Goal: Information Seeking & Learning: Check status

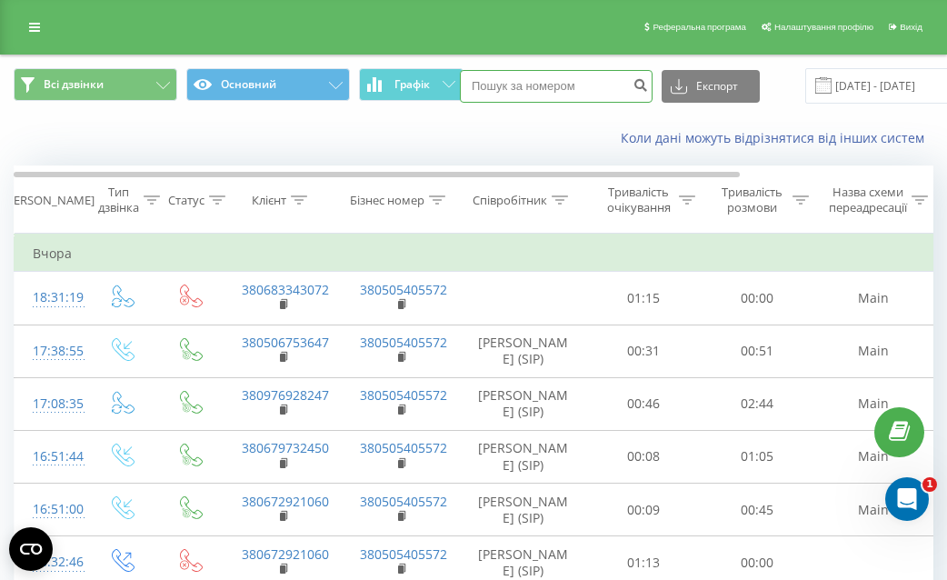
click at [573, 85] on input at bounding box center [556, 86] width 193 height 33
paste input "380674120910"
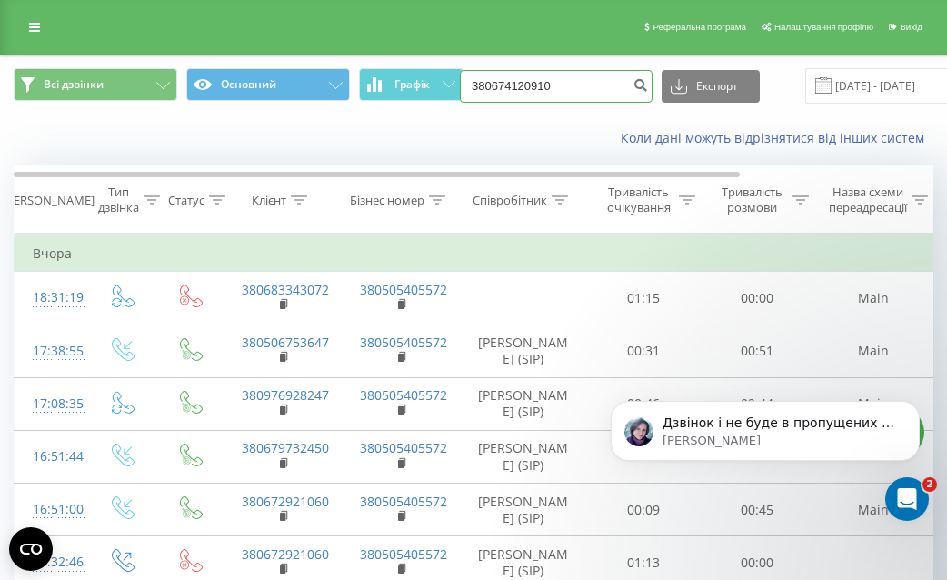
type input "380674120910"
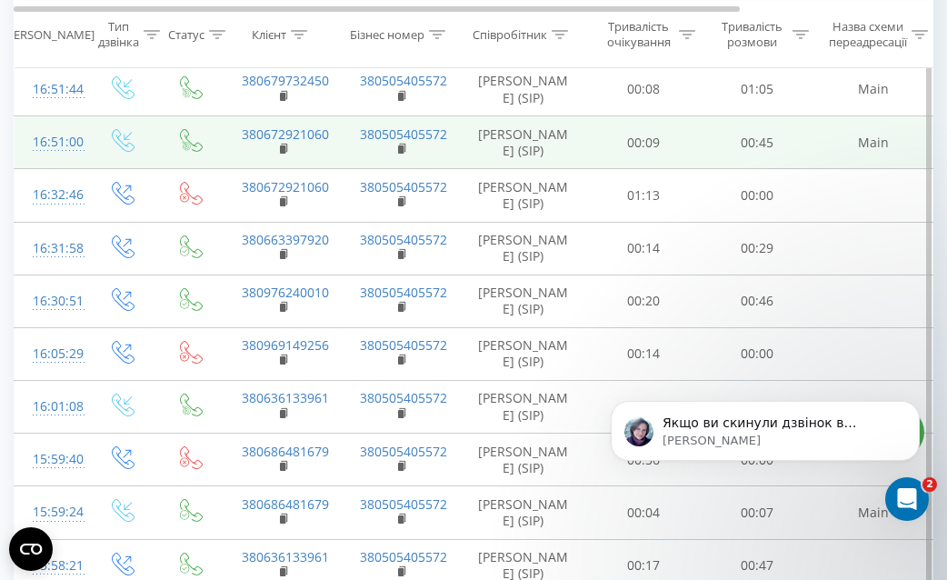
scroll to position [373, 0]
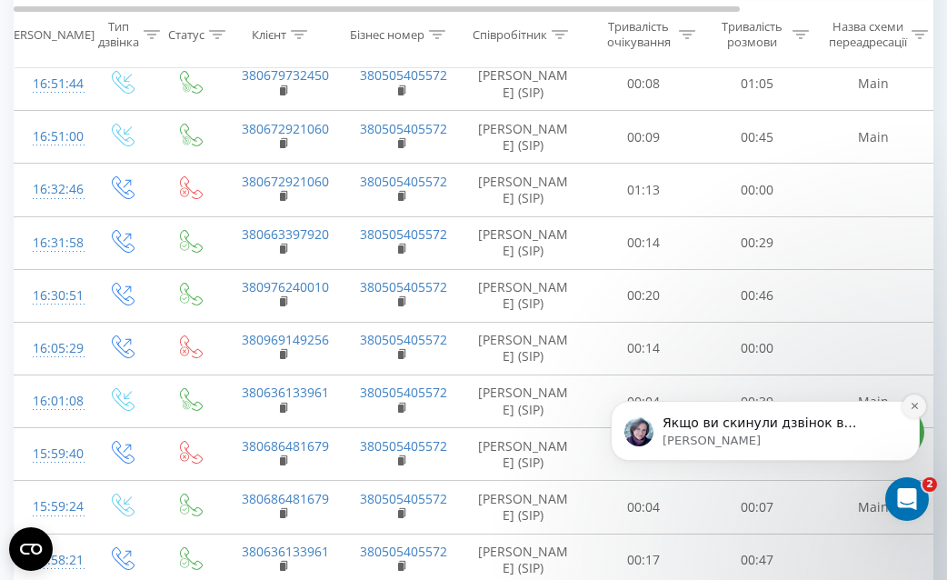
click at [920, 405] on button "Dismiss notification" at bounding box center [915, 407] width 24 height 24
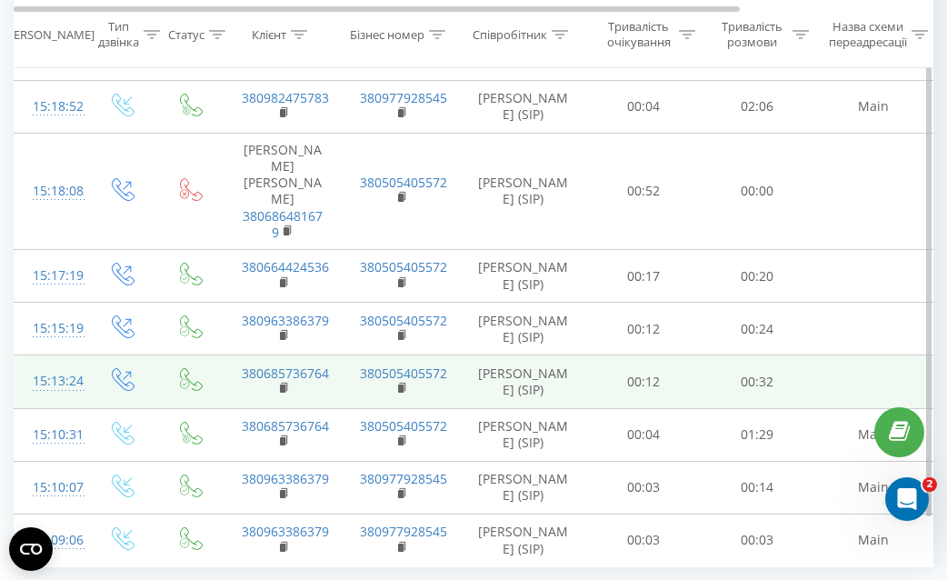
scroll to position [1158, 0]
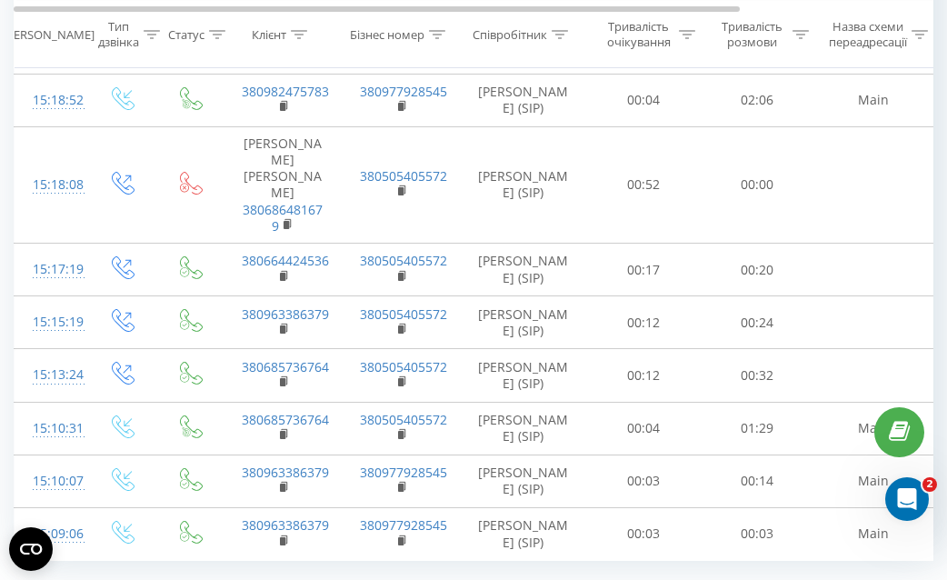
click at [164, 567] on span "100" at bounding box center [159, 575] width 22 height 17
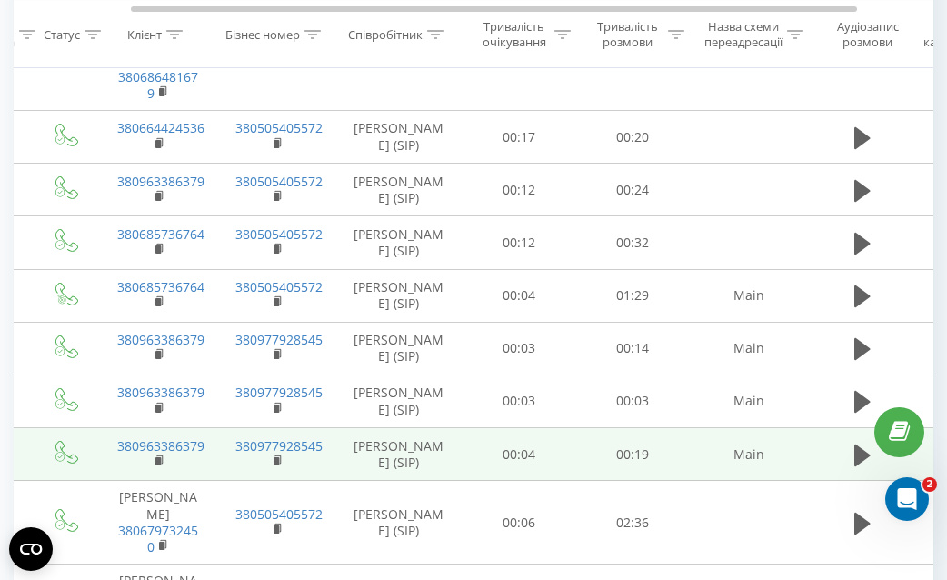
scroll to position [0, 245]
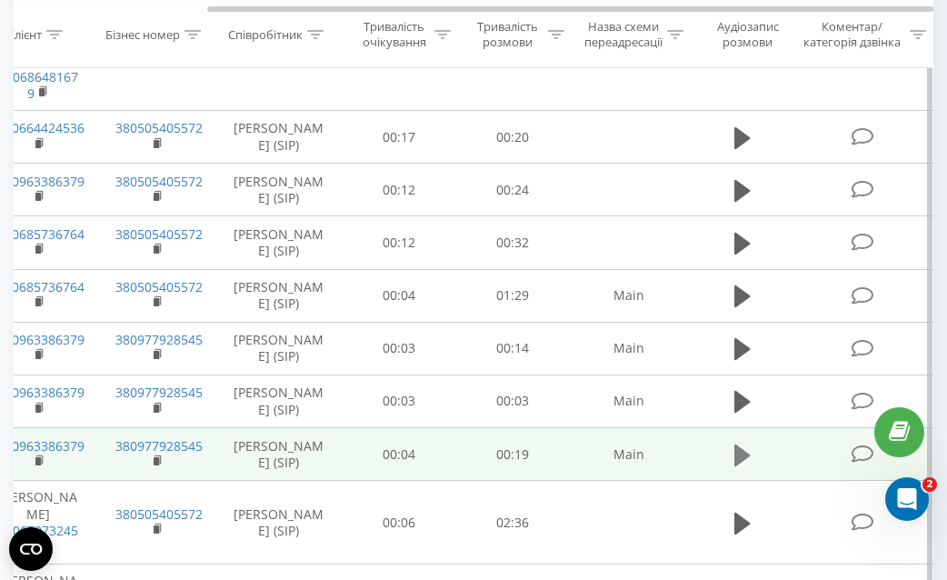
click at [738, 444] on icon at bounding box center [742, 455] width 16 height 22
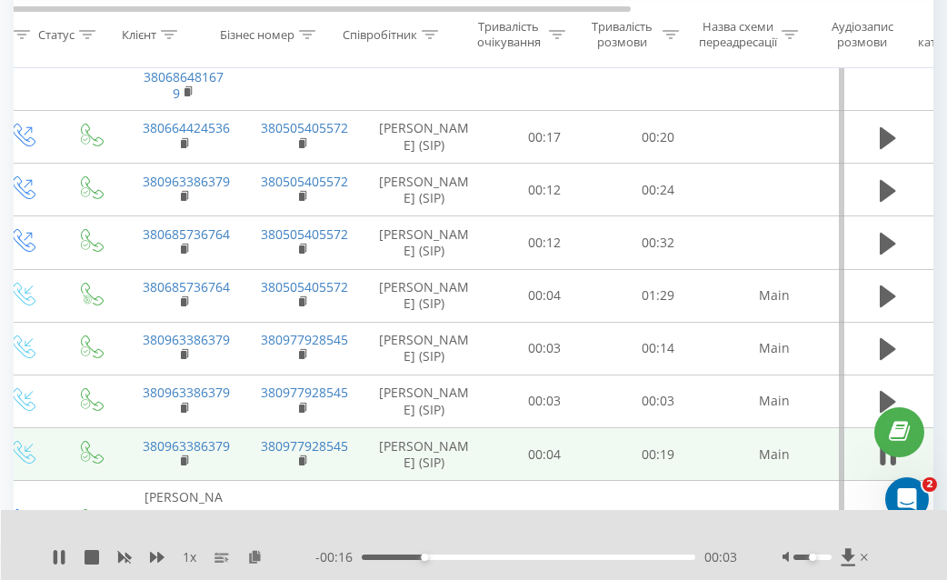
scroll to position [0, 210]
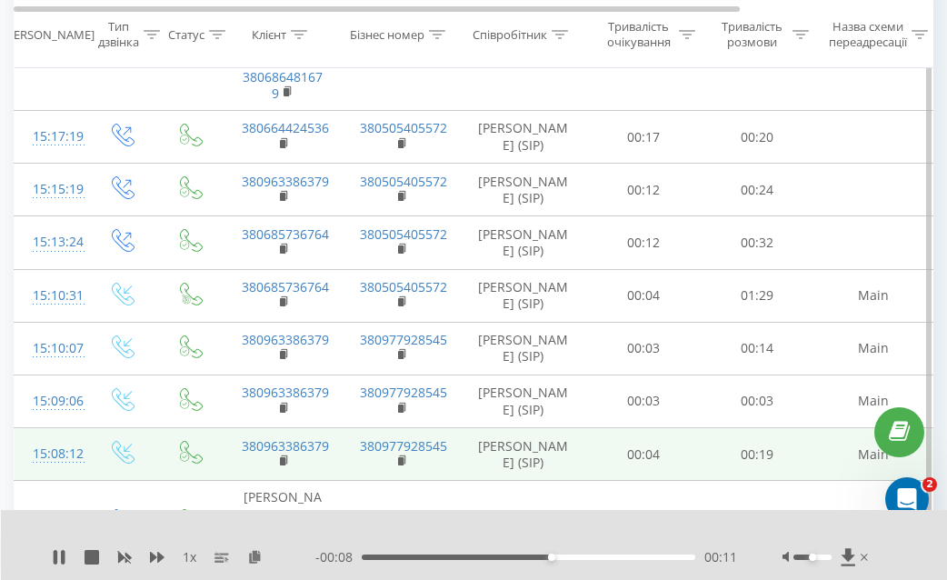
click at [639, 428] on td "00:04" at bounding box center [644, 454] width 114 height 53
click at [731, 428] on td "00:19" at bounding box center [758, 454] width 114 height 53
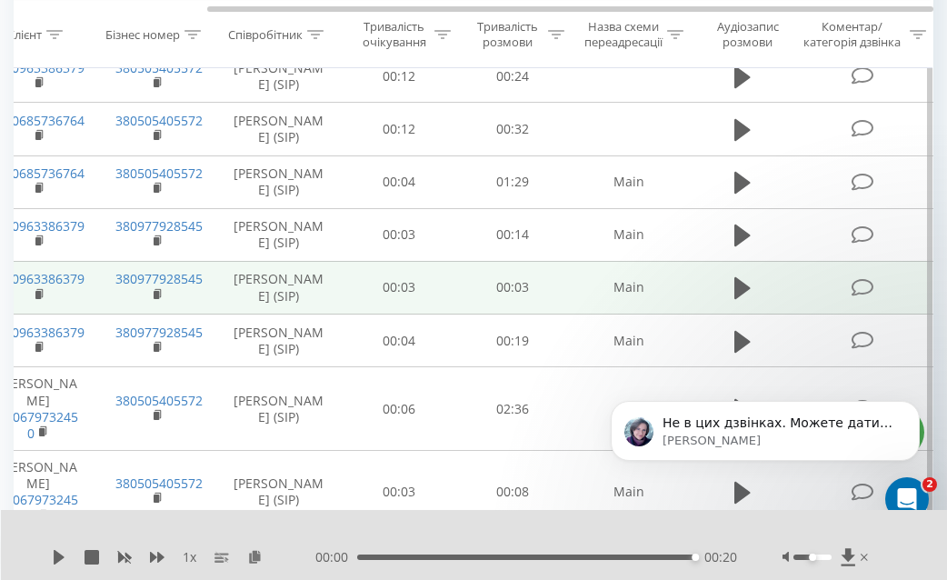
scroll to position [0, 200]
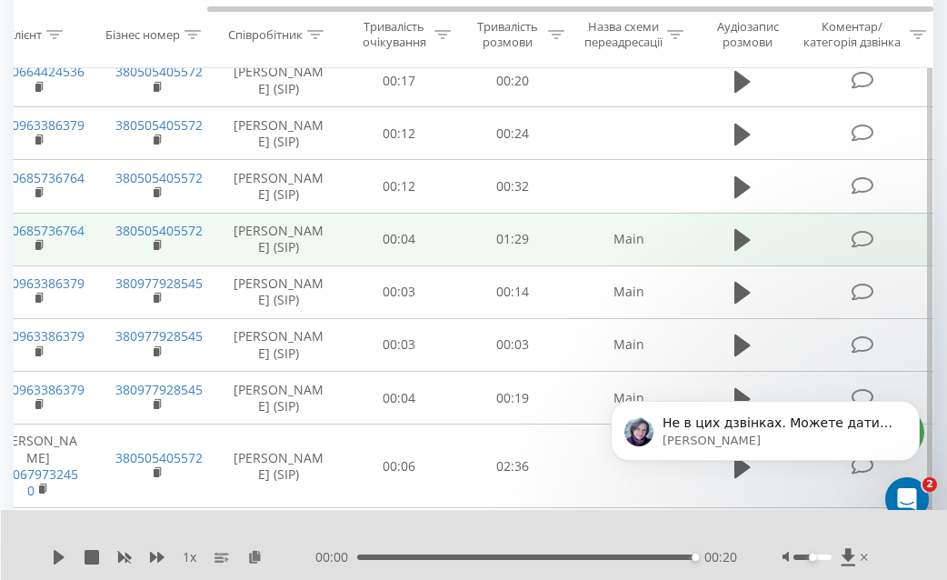
click at [625, 213] on td "Main" at bounding box center [629, 239] width 118 height 53
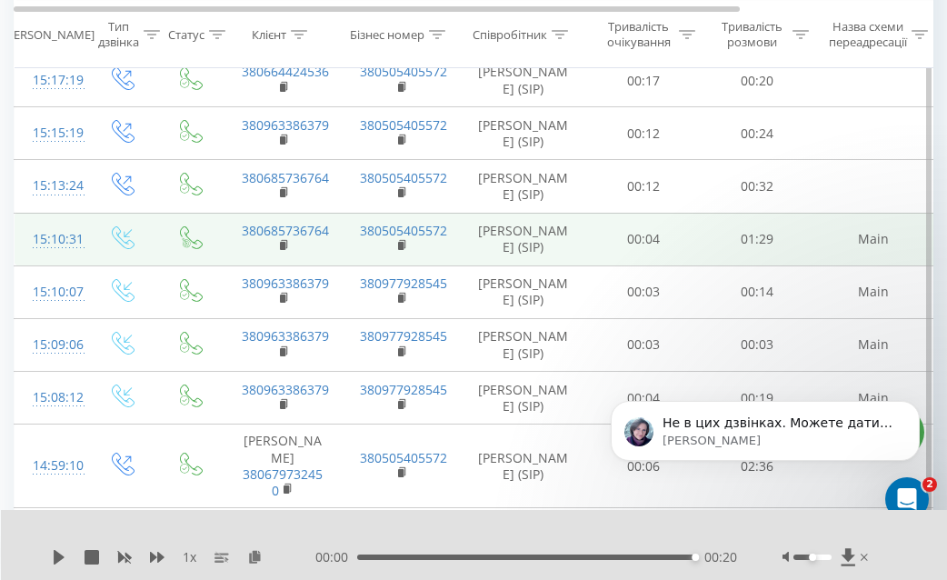
click at [503, 213] on td "[PERSON_NAME] (SIP)" at bounding box center [523, 239] width 127 height 53
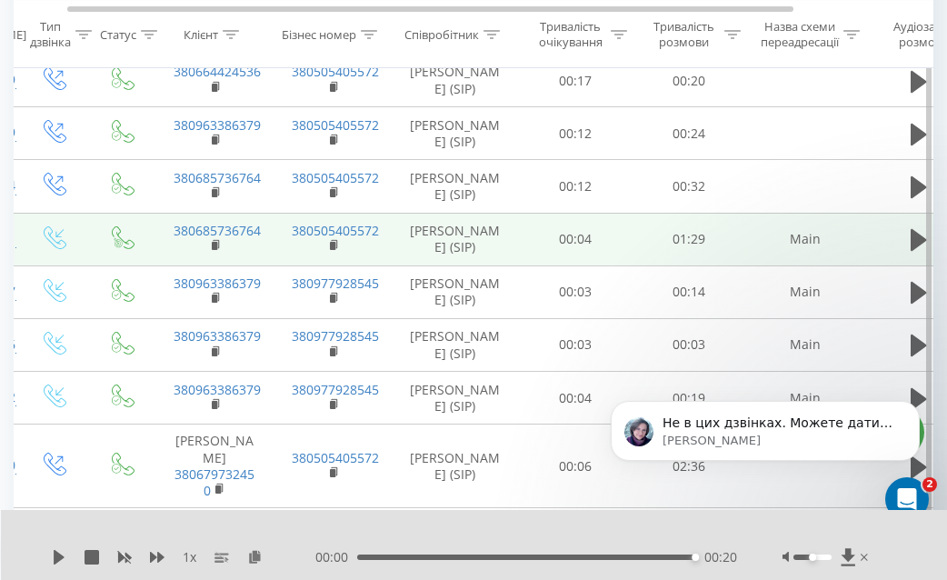
click at [901, 213] on td at bounding box center [918, 239] width 109 height 53
click at [913, 229] on icon at bounding box center [919, 240] width 16 height 22
click at [913, 408] on icon "Dismiss notification" at bounding box center [915, 406] width 10 height 10
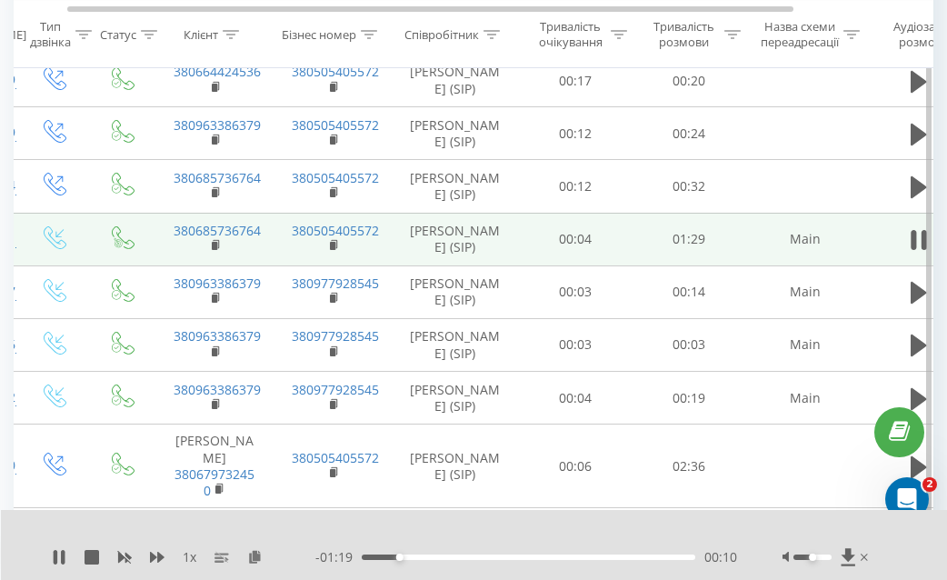
click at [445, 554] on div "00:10" at bounding box center [529, 556] width 334 height 5
click at [491, 556] on div "00:23" at bounding box center [529, 556] width 334 height 5
click at [534, 557] on div "00:36" at bounding box center [529, 556] width 334 height 5
click at [584, 559] on div "00:47" at bounding box center [529, 556] width 334 height 5
click at [915, 230] on icon at bounding box center [913, 240] width 5 height 20
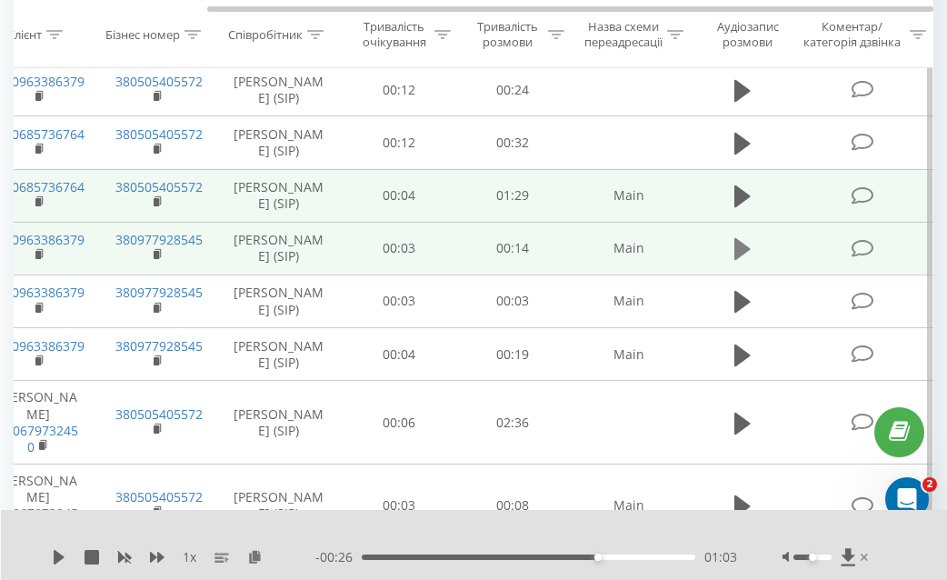
click at [738, 238] on icon at bounding box center [742, 249] width 16 height 22
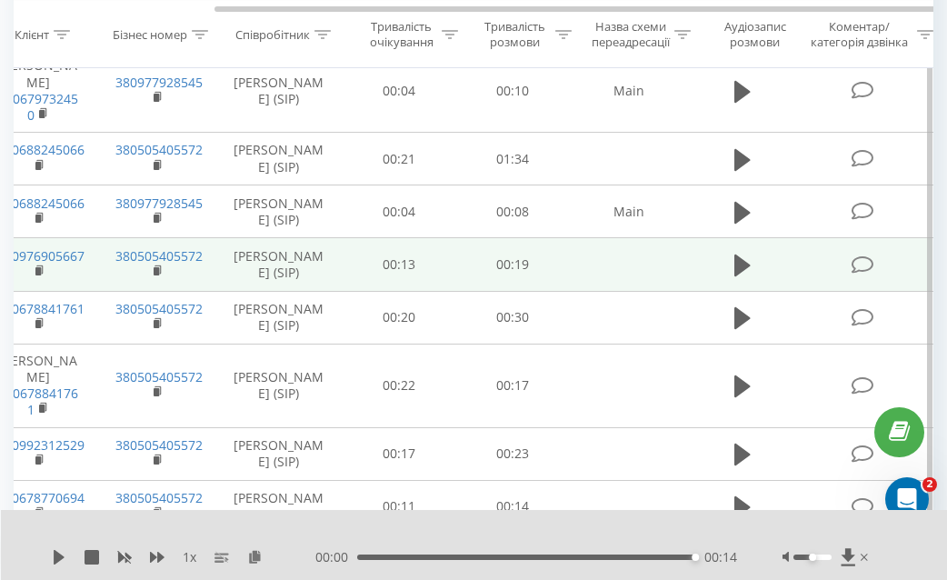
scroll to position [0, 245]
click at [738, 276] on icon at bounding box center [742, 266] width 16 height 22
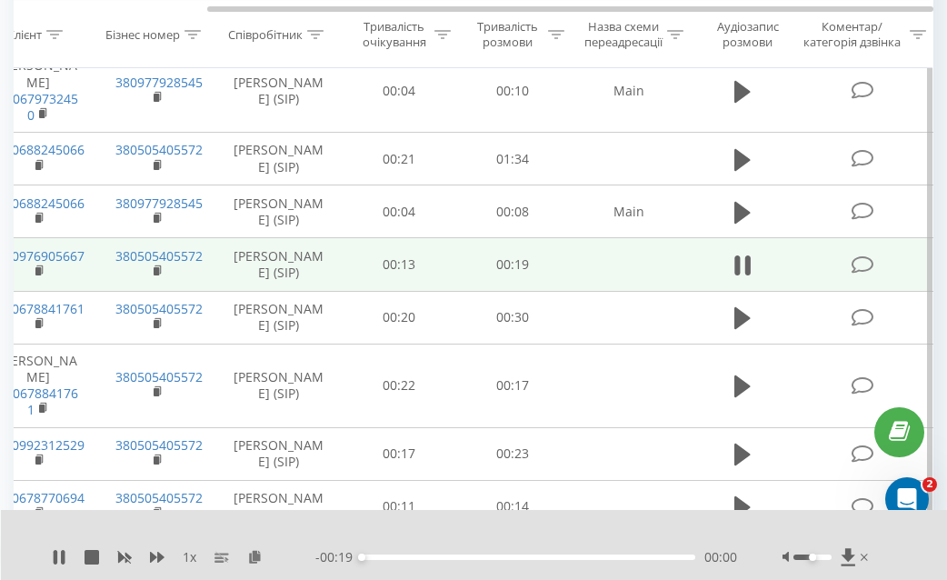
scroll to position [0, 217]
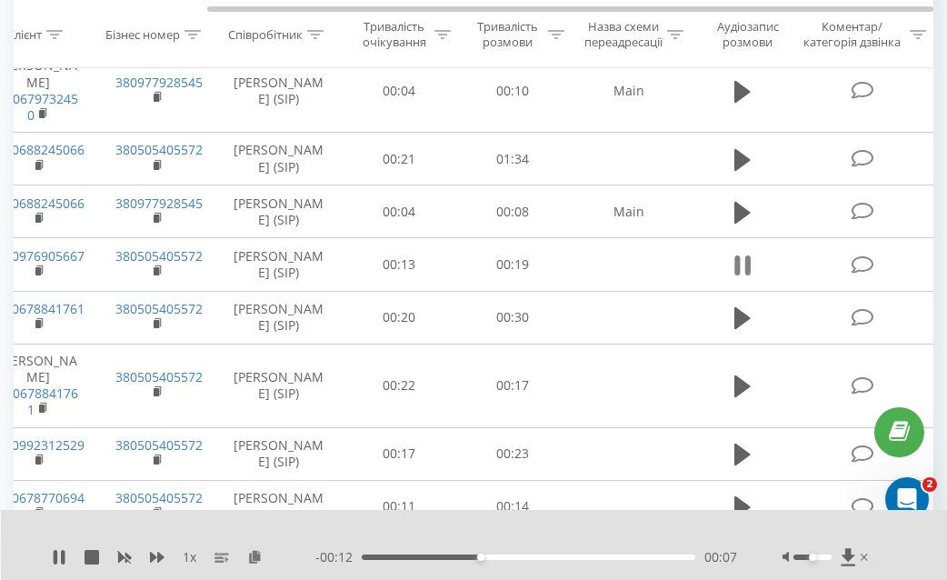
click at [741, 278] on icon at bounding box center [742, 265] width 16 height 25
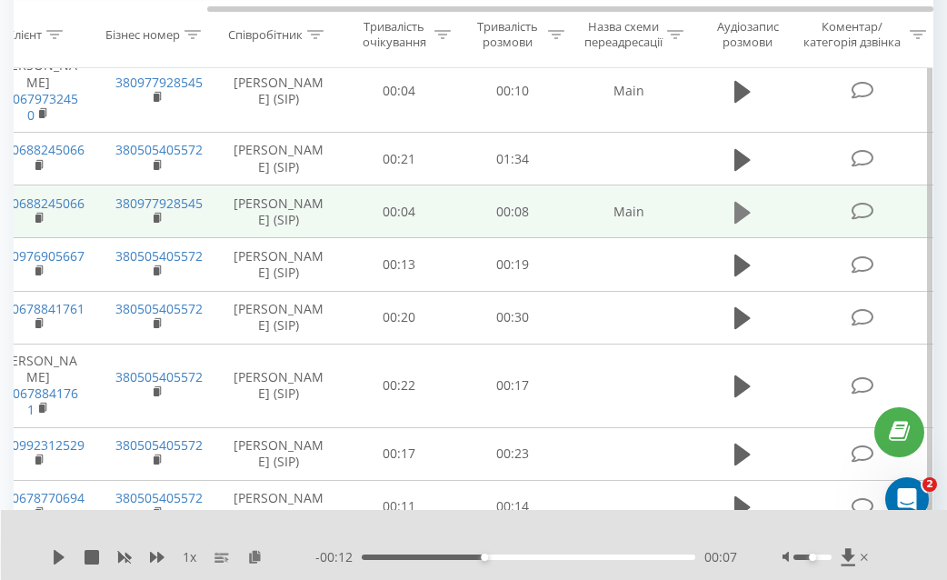
click at [742, 225] on icon at bounding box center [742, 212] width 16 height 25
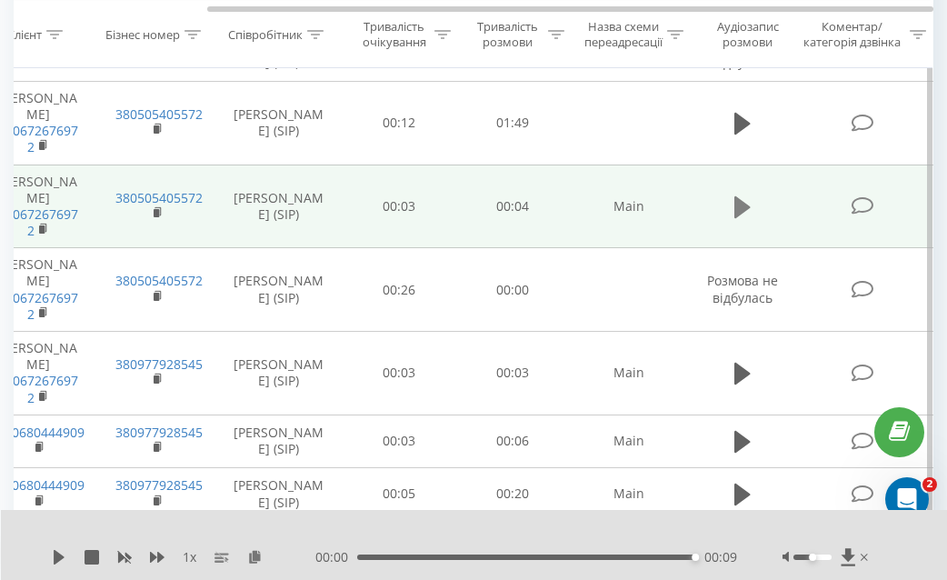
click at [743, 218] on icon at bounding box center [742, 207] width 16 height 22
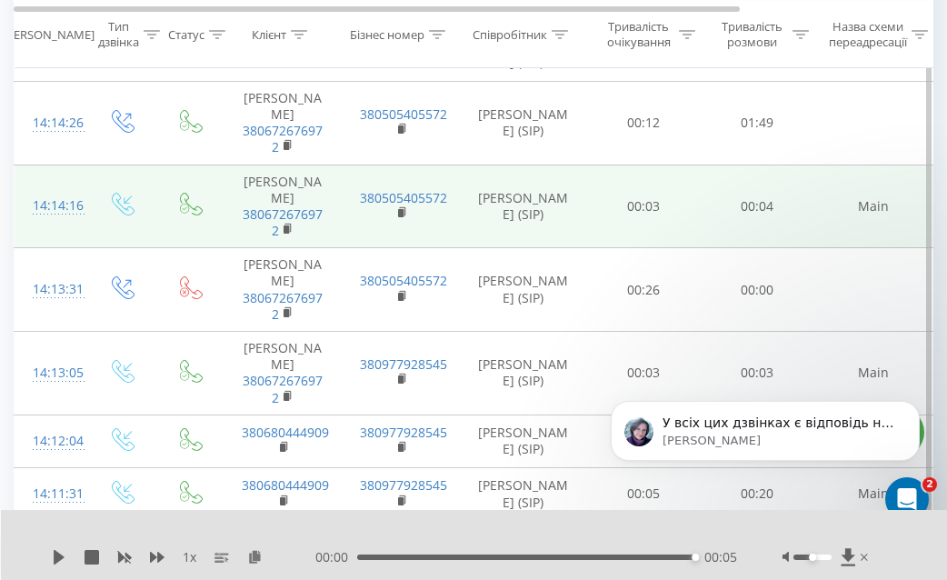
scroll to position [0, 0]
